Goal: Check status: Check status

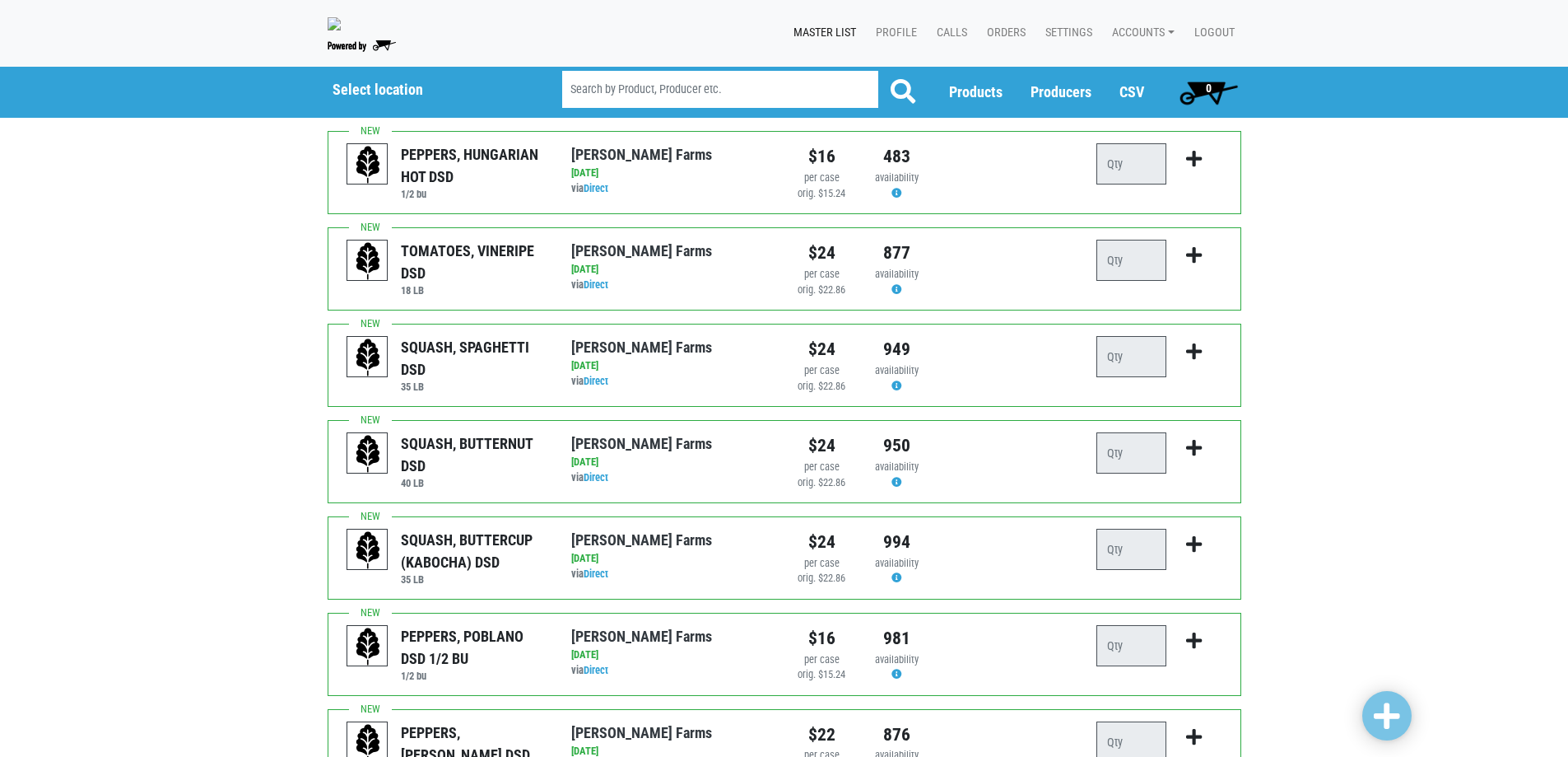
click at [991, 15] on div "Growers Hub 0 Master List Profile Calls Orders Settings Accounts [PERSON_NAME] …" at bounding box center [785, 33] width 939 height 53
click at [988, 26] on link "Orders" at bounding box center [1003, 32] width 58 height 31
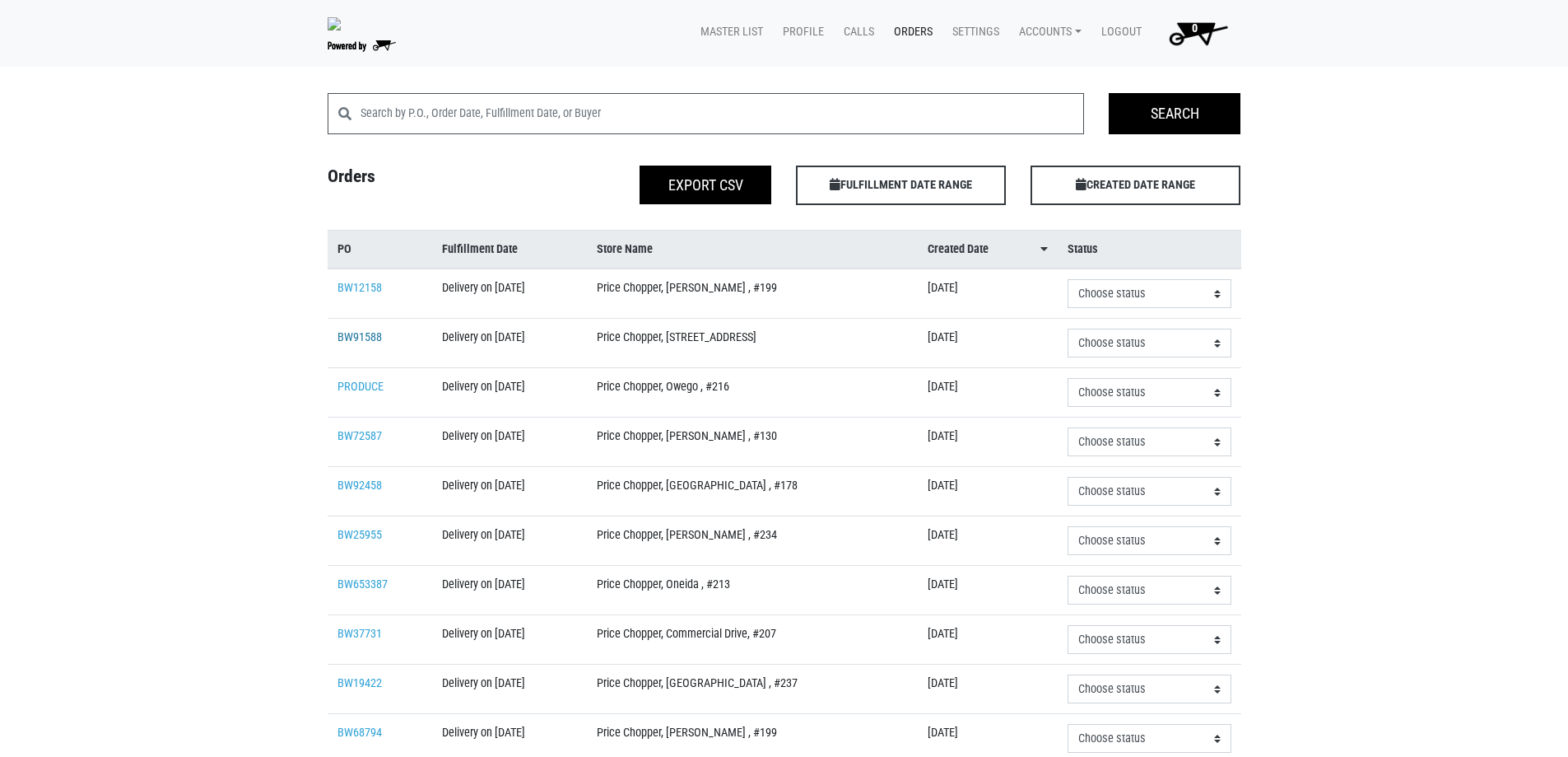
click at [370, 335] on link "BW91588" at bounding box center [359, 336] width 44 height 14
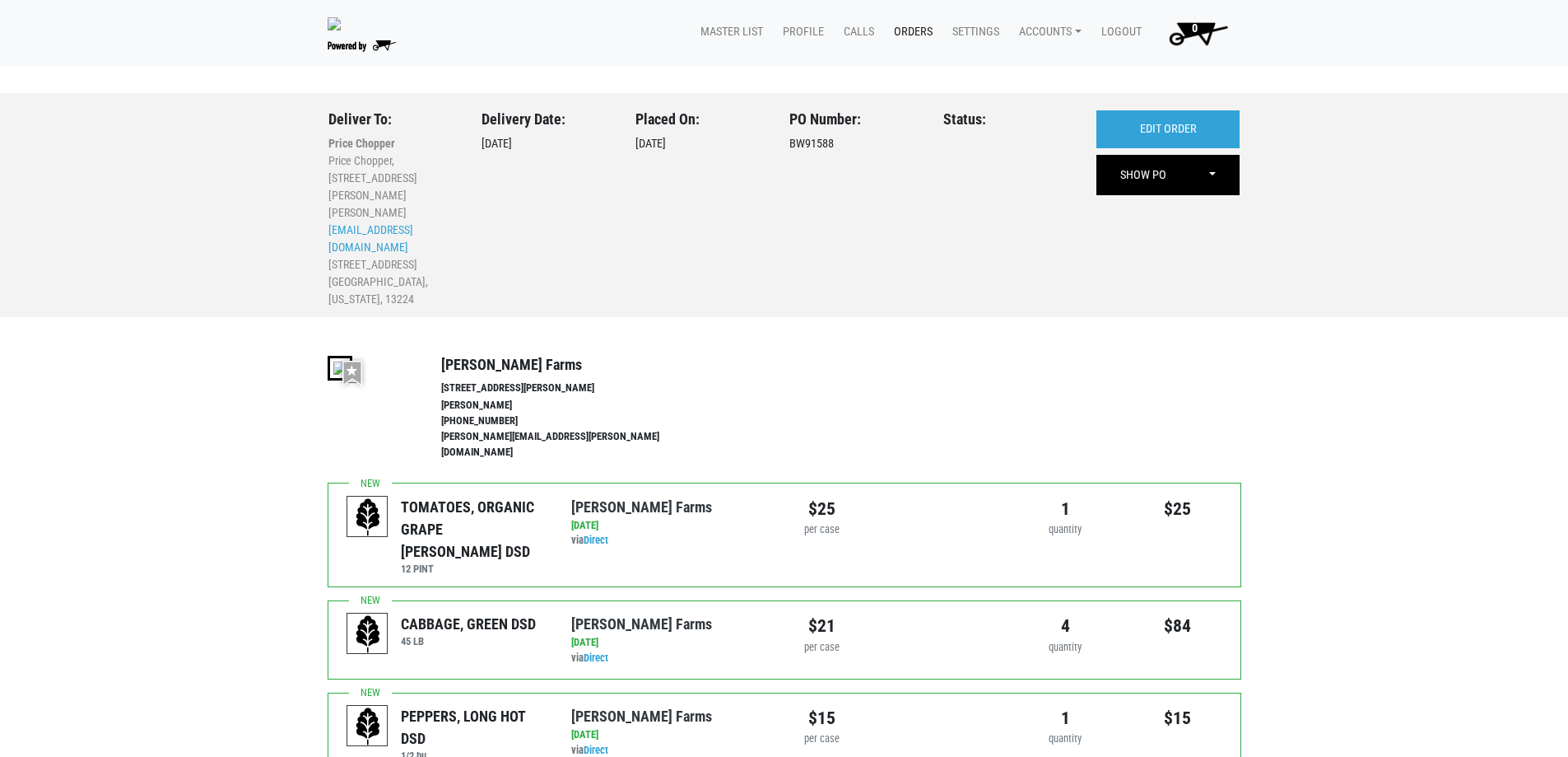
click at [913, 37] on link "Orders" at bounding box center [910, 32] width 58 height 31
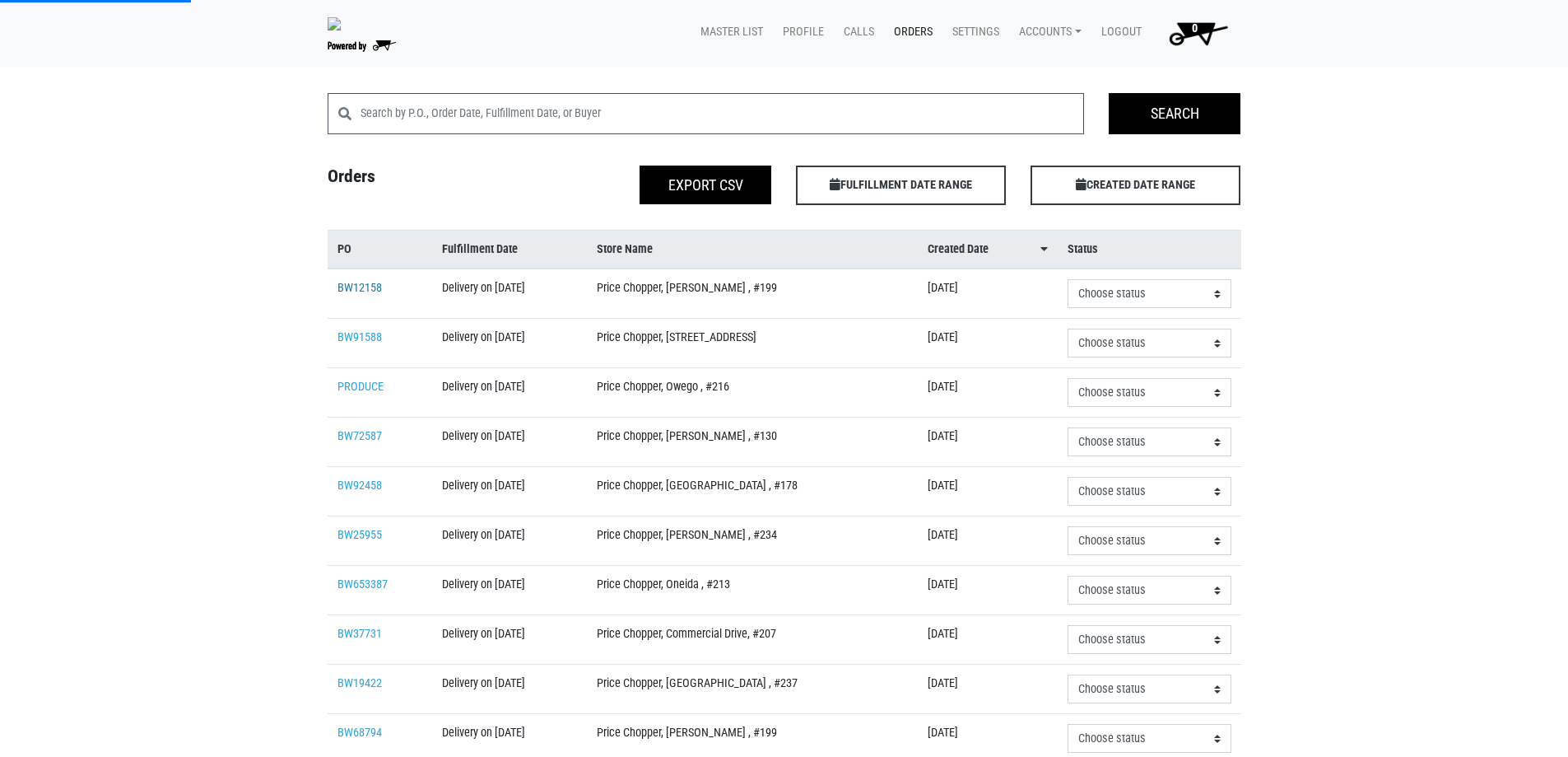
click at [371, 286] on link "BW12158" at bounding box center [359, 288] width 44 height 14
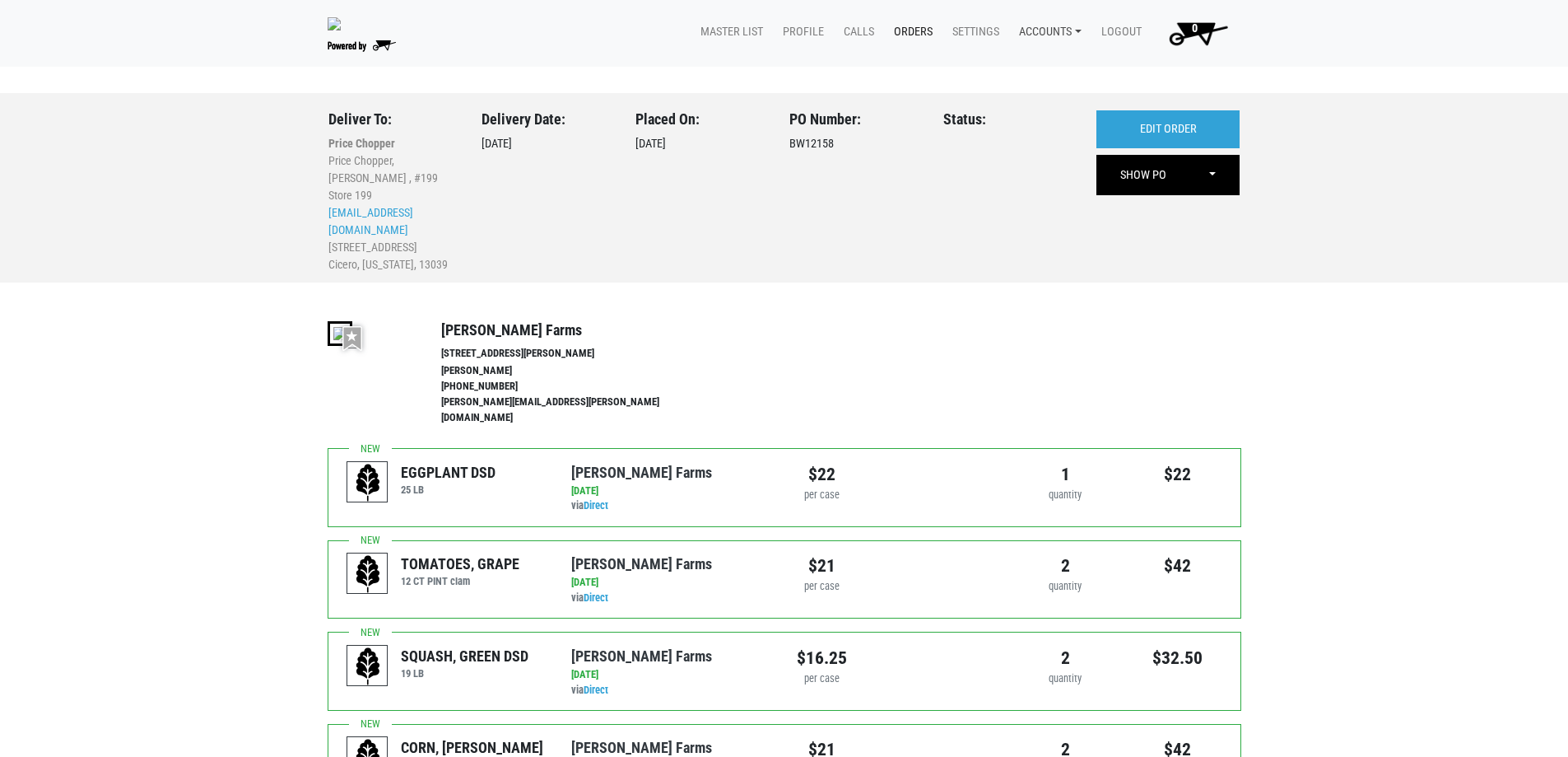
click at [1052, 28] on link "Accounts" at bounding box center [1047, 32] width 82 height 31
click at [1058, 65] on link "Karin Reeves (Tops Markets Growers Hub)" at bounding box center [1146, 70] width 278 height 24
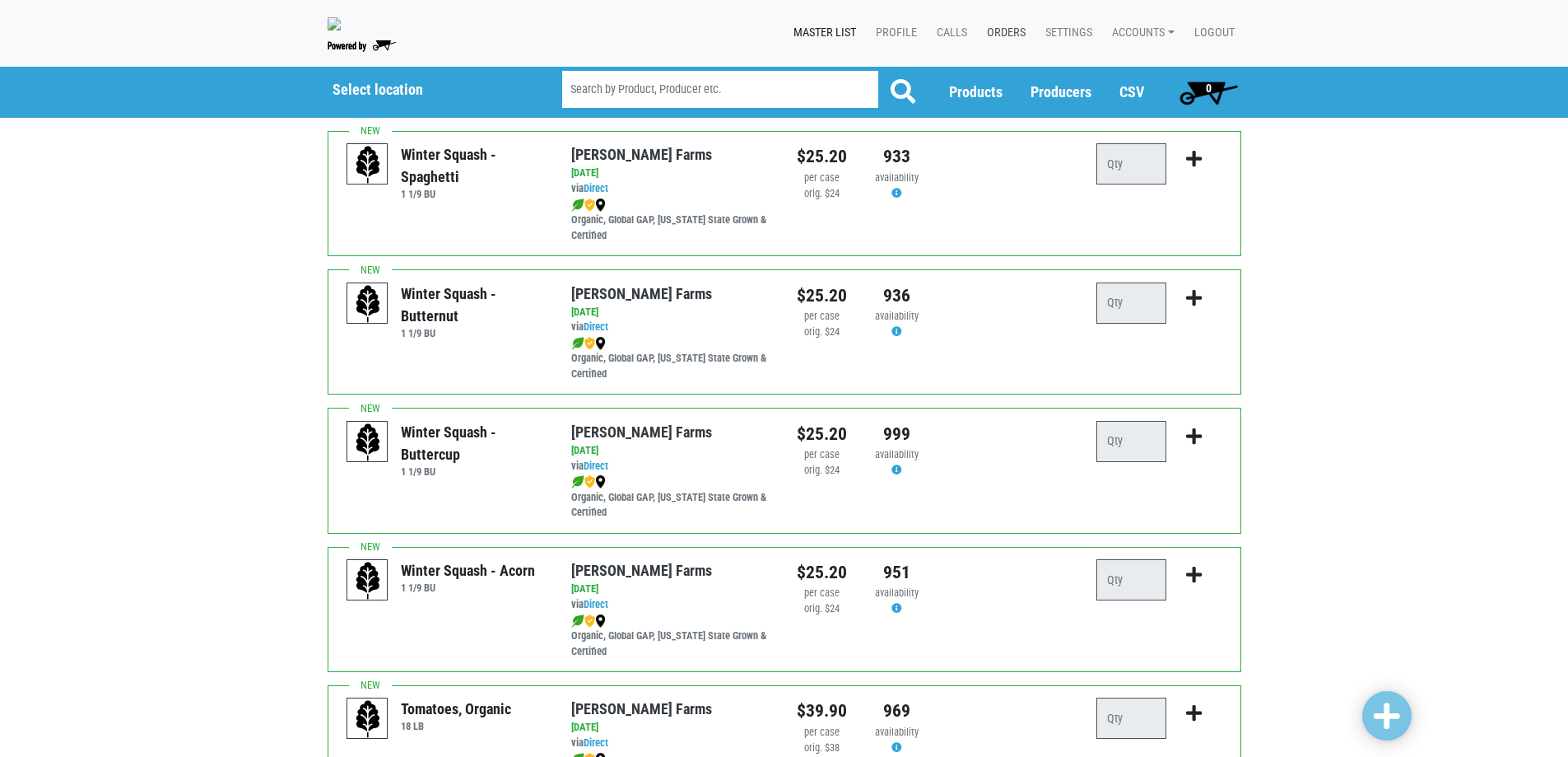
click at [1011, 25] on link "Orders" at bounding box center [1003, 32] width 58 height 31
